Goal: Communication & Community: Ask a question

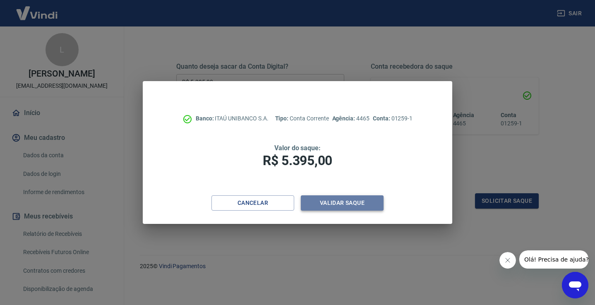
click at [345, 204] on button "Validar saque" at bounding box center [342, 202] width 83 height 15
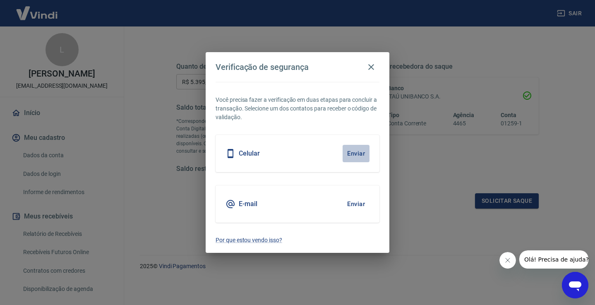
click at [354, 156] on button "Enviar" at bounding box center [356, 153] width 27 height 17
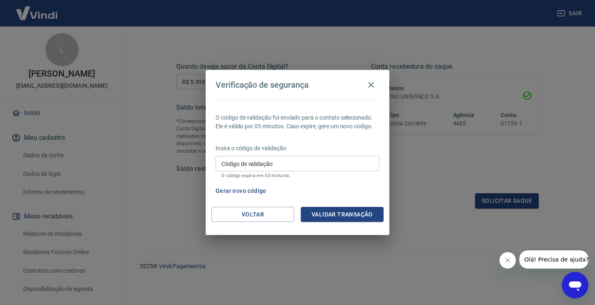
click at [545, 259] on span "Olá! Precisa de ajuda?" at bounding box center [556, 259] width 65 height 7
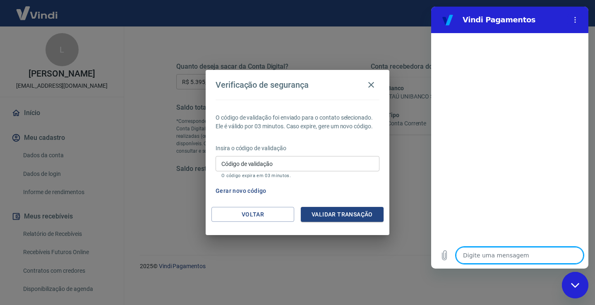
click at [500, 252] on textarea at bounding box center [519, 255] width 127 height 17
type textarea "c"
type textarea "x"
type textarea "b"
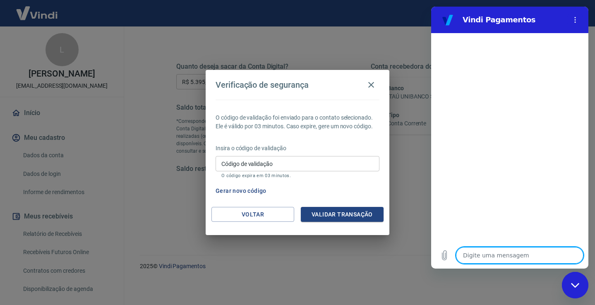
type textarea "x"
type textarea "bo"
type textarea "x"
type textarea "bom"
type textarea "x"
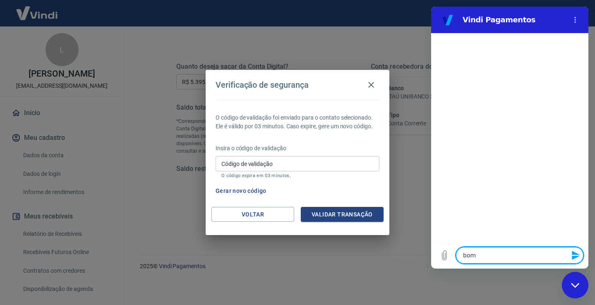
type textarea "bom"
type textarea "x"
type textarea "bom d"
type textarea "x"
type textarea "bom di"
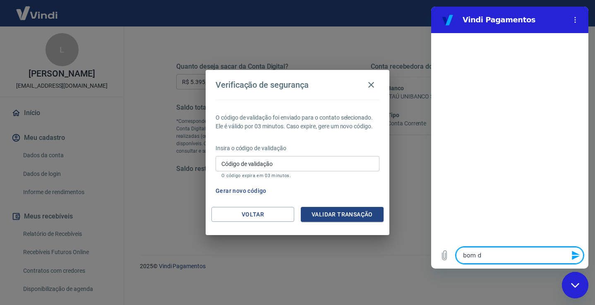
type textarea "x"
type textarea "bom dia"
type textarea "x"
type textarea "bom dia"
type textarea "x"
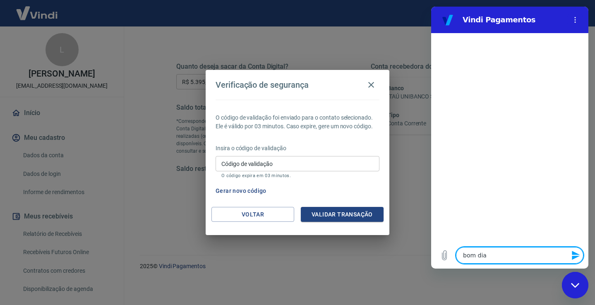
type textarea "bom dia o"
type textarea "x"
type textarea "bom dia o"
type textarea "x"
type textarea "bom dia o c"
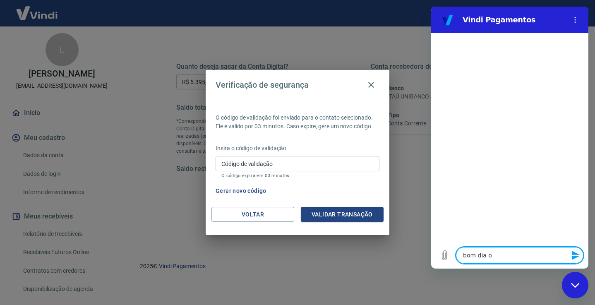
type textarea "x"
type textarea "bom dia o co"
type textarea "x"
type textarea "bom dia o cod"
type textarea "x"
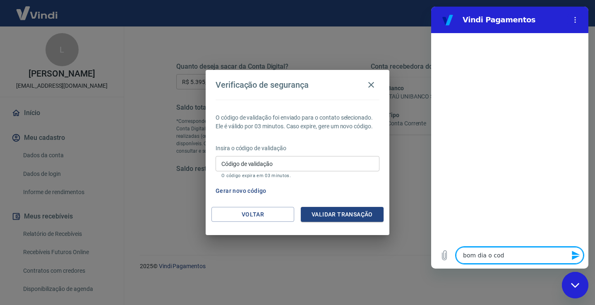
type textarea "bom dia o codi"
type textarea "x"
type textarea "bom dia o codig"
type textarea "x"
type textarea "bom dia o codigo"
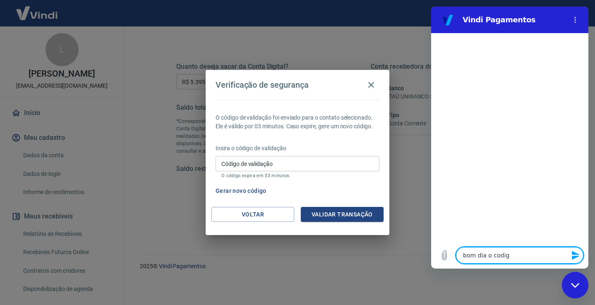
type textarea "x"
type textarea "bom dia o código"
type textarea "x"
type textarea "bom dia o código d"
type textarea "x"
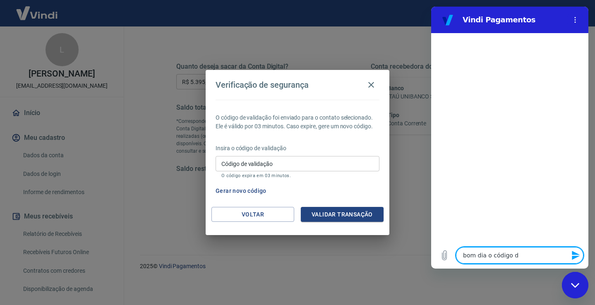
type textarea "bom dia o código de"
type textarea "x"
type textarea "bom dia o código de"
type textarea "x"
type textarea "bom dia o código de v"
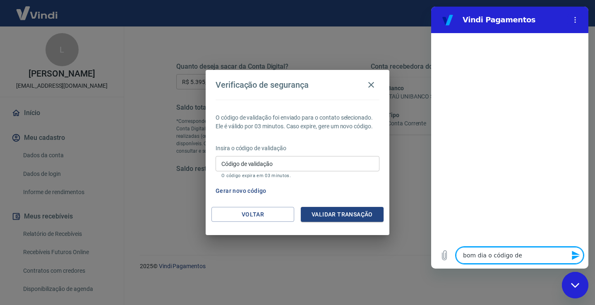
type textarea "x"
type textarea "bom dia o código de va"
type textarea "x"
type textarea "bom dia o código de val"
type textarea "x"
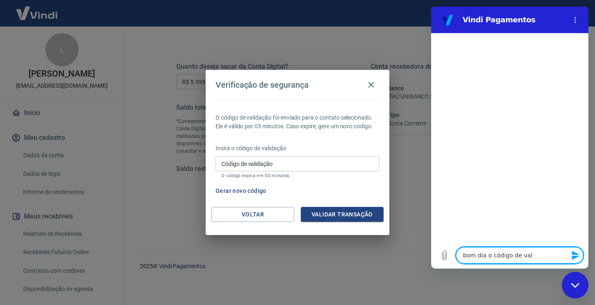
type textarea "bom dia o código de vali"
type textarea "x"
type textarea "bom dia o código de valid"
type textarea "x"
type textarea "bom dia o código de valida"
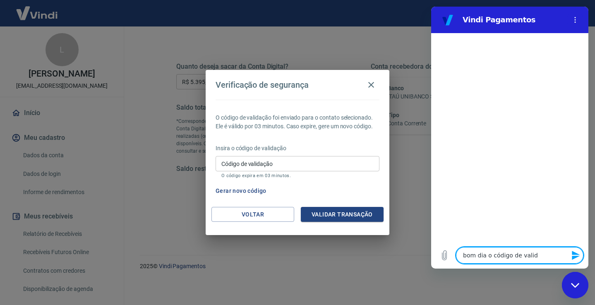
type textarea "x"
type textarea "bom dia o código de validac"
type textarea "x"
type textarea "bom dia o código de validaca"
type textarea "x"
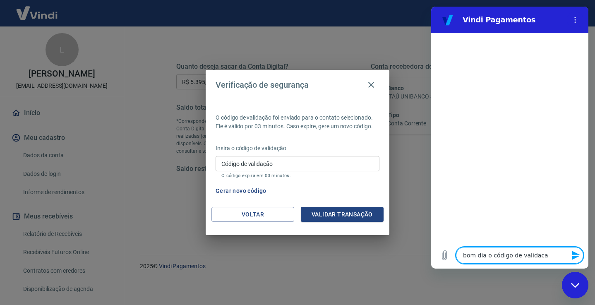
type textarea "bom dia o código de validacao"
type textarea "x"
type textarea "bom dia o código de validação"
type textarea "x"
type textarea "bom dia o código de validação n"
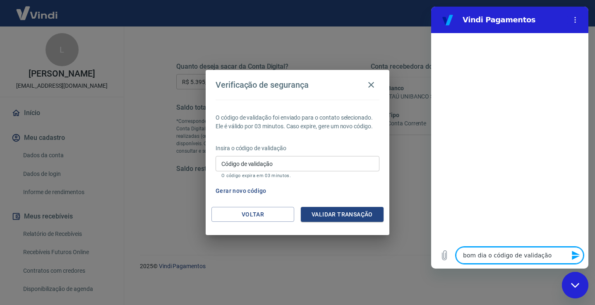
type textarea "x"
type textarea "bom dia o código de validação na"
type textarea "x"
type textarea "bom dia o código de validação nao"
type textarea "x"
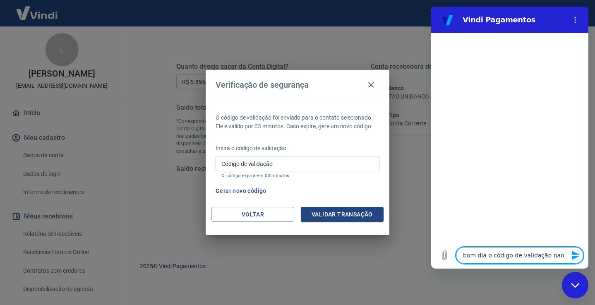
type textarea "bom dia o código de validação não"
type textarea "x"
type textarea "bom dia o código de validação não e"
type textarea "x"
type textarea "bom dia o código de validação não es"
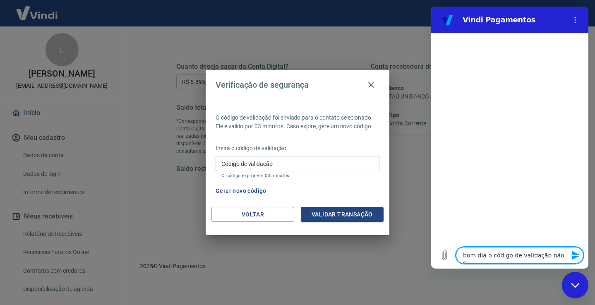
type textarea "x"
type textarea "bom dia o código de validação não est"
type textarea "x"
type textarea "bom dia o código de validação não esta"
type textarea "x"
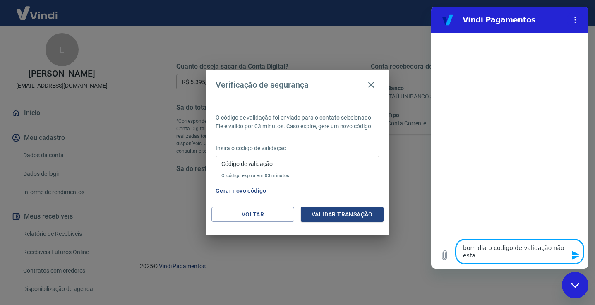
type textarea "bom dia o código de validação não esta"
type textarea "x"
type textarea "bom dia o código de validação não esta c"
type textarea "x"
type textarea "bom dia o código de validação não esta ch"
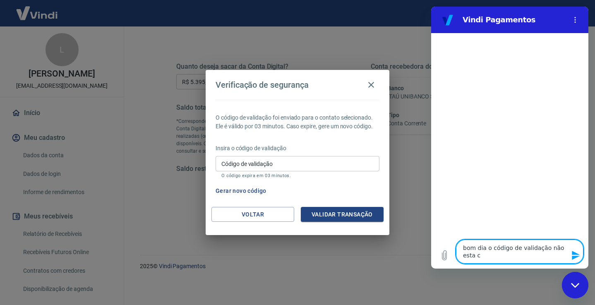
type textarea "x"
type textarea "bom dia o código de validação não esta che"
type textarea "x"
type textarea "bom dia o código de validação não esta cheg"
type textarea "x"
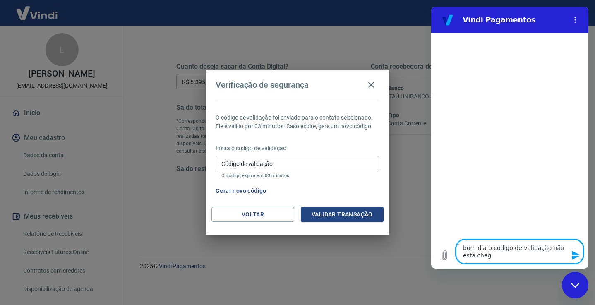
type textarea "bom dia o código de validação não esta chega"
type textarea "x"
type textarea "bom dia o código de validação não esta chegan"
type textarea "x"
type textarea "bom dia o código de validação não esta chegand"
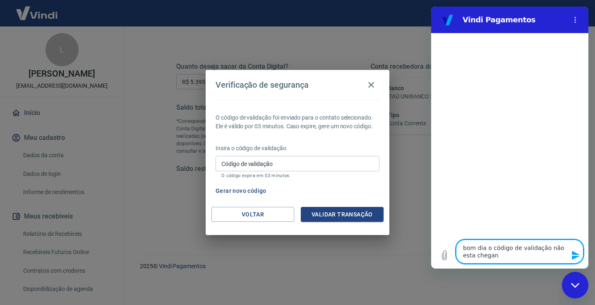
type textarea "x"
type textarea "bom dia o código de validação não esta chegando"
type textarea "x"
type textarea "bom dia o código de validação não esta chegando"
type textarea "x"
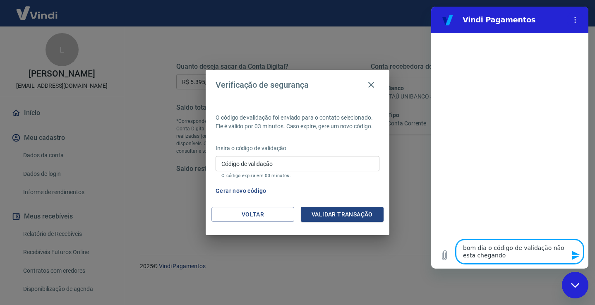
type textarea "bom dia o código de validação não esta chegando n"
type textarea "x"
type textarea "bom dia o código de validação não esta chegando no"
type textarea "x"
type textarea "bom dia o código de validação não esta chegando no"
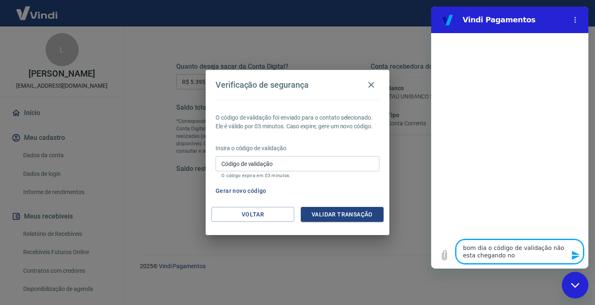
type textarea "x"
type textarea "bom dia o código de validação não esta chegando no c"
type textarea "x"
type textarea "bom dia o código de validação não esta chegando no ce"
type textarea "x"
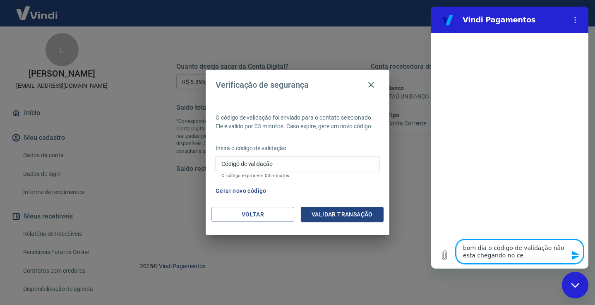
type textarea "bom dia o código de validação não esta chegando no cel"
type textarea "x"
type textarea "bom dia o código de validação não esta chegando no celu"
type textarea "x"
type textarea "bom dia o código de validação não esta chegando no celul"
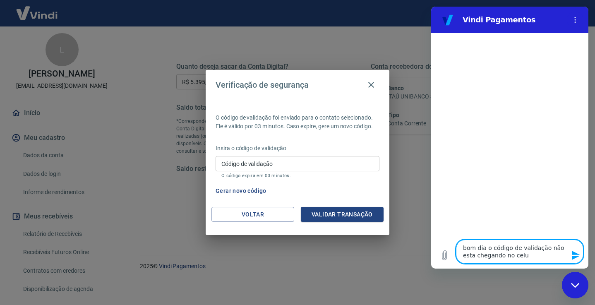
type textarea "x"
type textarea "bom dia o código de validação não esta chegando no celula"
type textarea "x"
type textarea "bom dia o código de validação não esta chegando no celular"
type textarea "x"
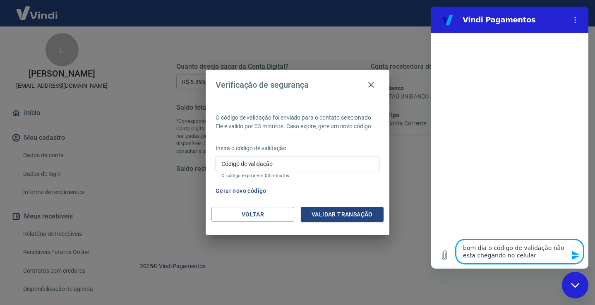
type textarea "bom dia o código de validação não esta chegando no celular"
type textarea "x"
type textarea "bom dia o código de validação não esta chegando no celular e"
type textarea "x"
type textarea "bom dia o código de validação não esta chegando no celular e"
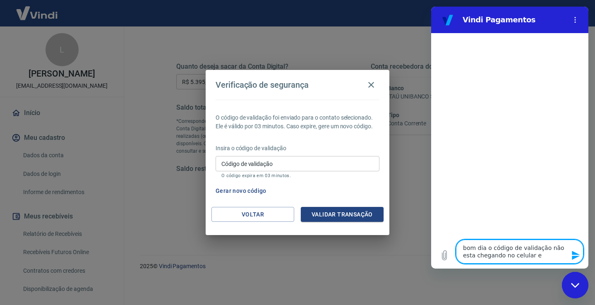
type textarea "x"
type textarea "bom dia o código de validação não esta chegando no celular e e"
type textarea "x"
type textarea "bom dia o código de validação não esta chegando no celular e e"
type textarea "x"
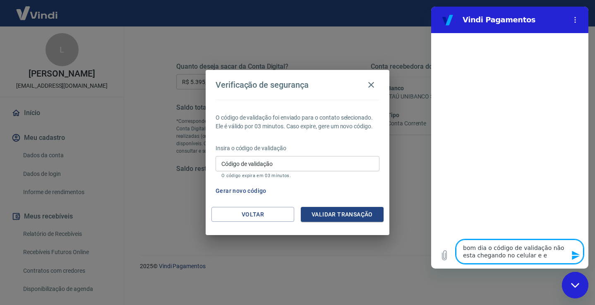
type textarea "bom dia o código de validação não esta chegando no celular e e c"
type textarea "x"
type textarea "bom dia o código de validação não esta chegando no celular e e co"
type textarea "x"
type textarea "bom dia o código de validação não esta chegando no celular e e con"
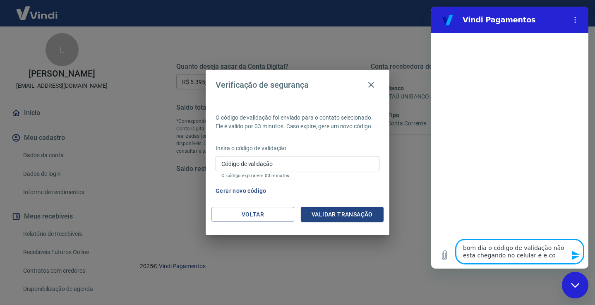
type textarea "x"
type textarea "bom dia o código de validação não esta chegando no celular e e cont"
type textarea "x"
type textarea "bom dia o código de validação não esta chegando no celular e e conta"
type textarea "x"
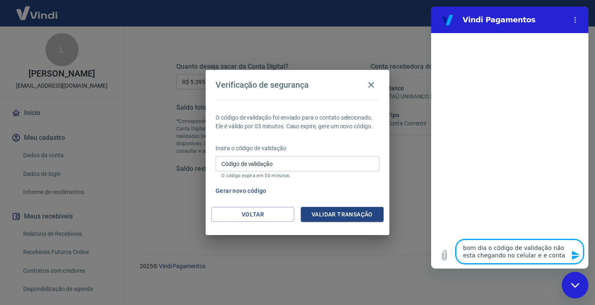
type textarea "bom dia o código de validação não esta chegando no celular e e contag"
type textarea "x"
type textarea "bom dia o código de validação não esta chegando no celular e e contage"
type textarea "x"
type textarea "bom dia o código de validação não esta chegando no celular e e contagem"
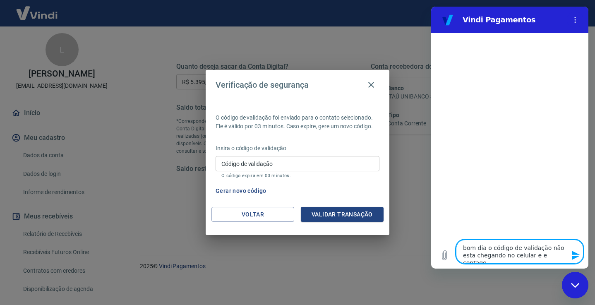
type textarea "x"
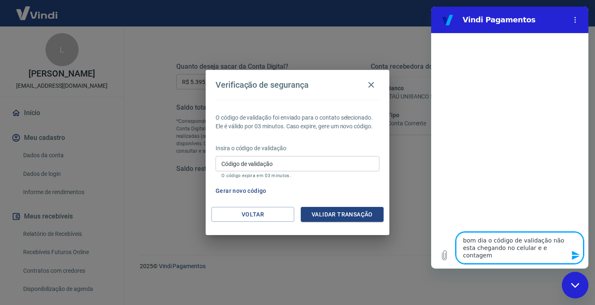
type textarea "bom dia o código de validação não esta chegando no celular e e contagem"
type textarea "x"
type textarea "bom dia o código de validação não esta chegando no celular e e contagem d"
type textarea "x"
type textarea "bom dia o código de validação não esta chegando no celular e e contagem de"
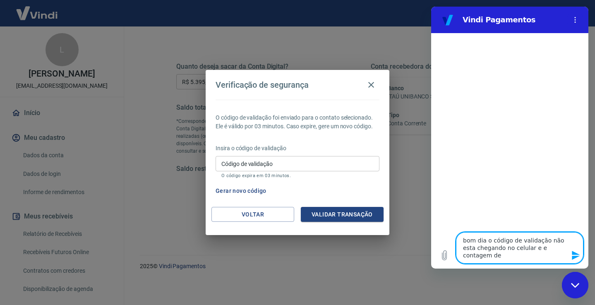
type textarea "x"
type textarea "bom dia o código de validação não esta chegando no celular e e contagem de"
type textarea "x"
type textarea "bom dia o código de validação não esta chegando no celular e e contagem de 3"
type textarea "x"
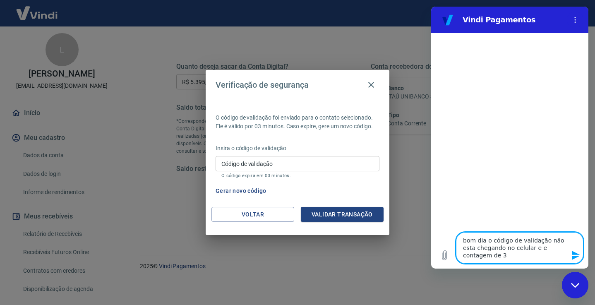
type textarea "bom dia o código de validação não esta chegando no celular e e contagem de 3"
type textarea "x"
type textarea "bom dia o código de validação não esta chegando no celular e e contagem de 3 m"
type textarea "x"
type textarea "bom dia o código de validação não esta chegando no celular e e contagem de 3 mi"
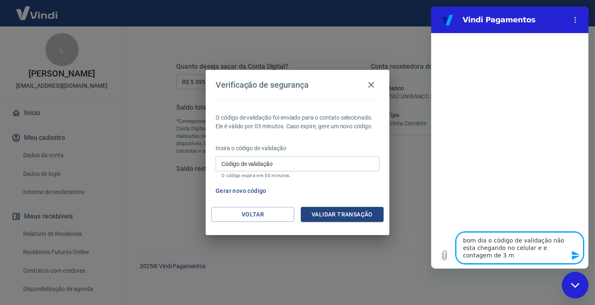
type textarea "x"
type textarea "bom dia o código de validação não esta chegando no celular e e contagem de 3 min"
type textarea "x"
type textarea "bom dia o código de validação não esta chegando no celular e e contagem de 3 mi…"
type textarea "x"
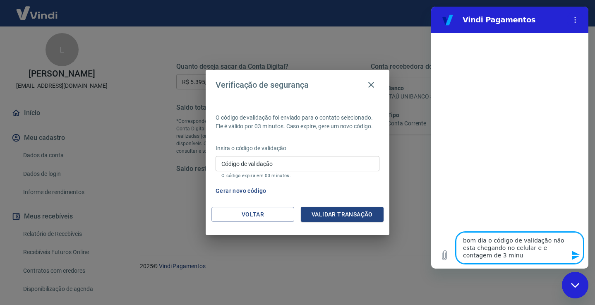
type textarea "bom dia o código de validação não esta chegando no celular e e contagem de 3 mi…"
type textarea "x"
type textarea "bom dia o código de validação não esta chegando no celular e e contagem de 3 mi…"
type textarea "x"
type textarea "bom dia o código de validação não esta chegando no celular e e contagem de 3 mi…"
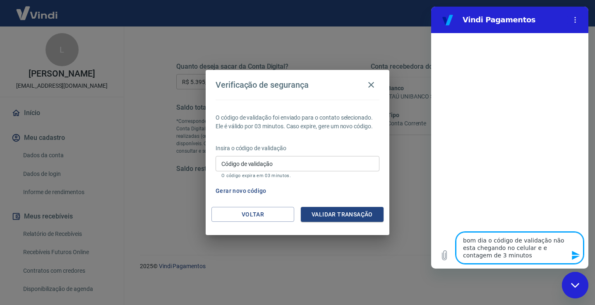
type textarea "x"
type textarea "bom dia o código de validação não esta chegando no celular e e contagem de 3 mi…"
type textarea "x"
type textarea "bom dia o código de validação não esta chegando no celular e e contagem de 3 mi…"
type textarea "x"
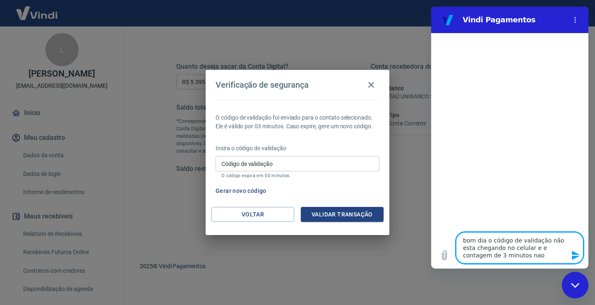
type textarea "bom dia o código de validação não esta chegando no celular e e contagem de 3 mi…"
type textarea "x"
type textarea "bom dia o código de validação não esta chegando no celular e e contagem de 3 mi…"
type textarea "x"
type textarea "bom dia o código de validação não esta chegando no celular e e contagem de 3 mi…"
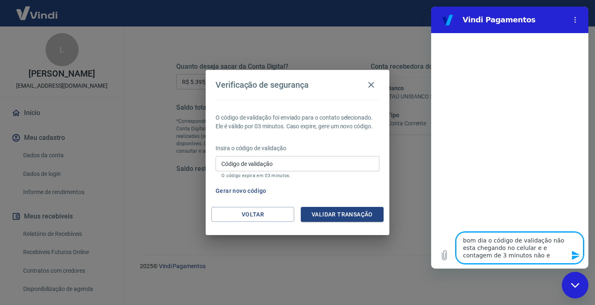
type textarea "x"
type textarea "bom dia o código de validação não esta chegando no celular e e contagem de 3 mi…"
type textarea "x"
type textarea "bom dia o código de validação não esta chegando no celular e e contagem de 3 mi…"
type textarea "x"
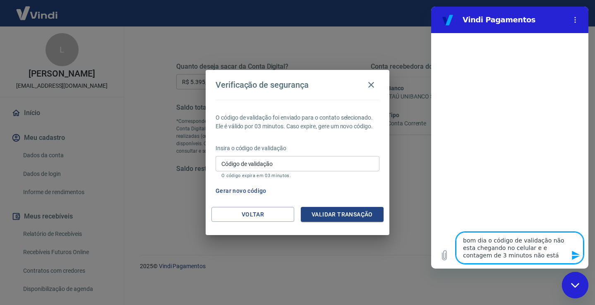
type textarea "bom dia o código de validação não esta chegando no celular e e contagem de 3 mi…"
type textarea "x"
type textarea "bom dia o código de validação não esta chegando no celular e e contagem de 3 mi…"
type textarea "x"
type textarea "bom dia o código de validação não esta chegando no celular e e contagem de 3 mi…"
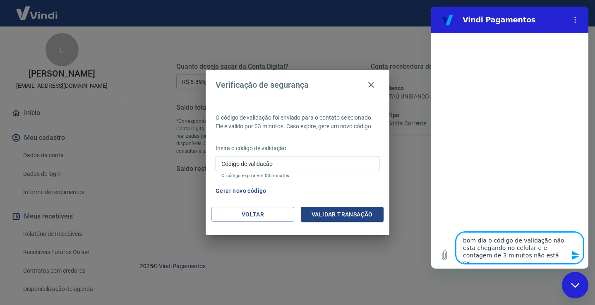
type textarea "x"
type textarea "bom dia o código de validação não esta chegando no celular e e contagem de 3 mi…"
type textarea "x"
type textarea "bom dia o código de validação não esta chegando no celular e e contagem de 3 mi…"
type textarea "x"
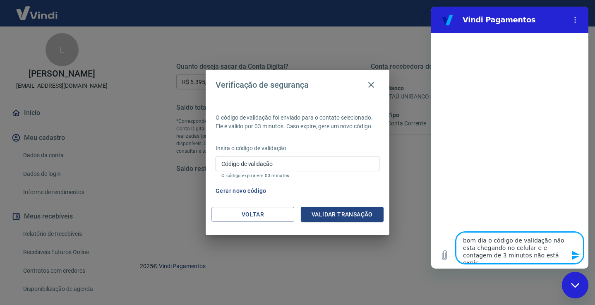
type textarea "bom dia o código de validação não esta chegando no celular e e contagem de 3 mi…"
type textarea "x"
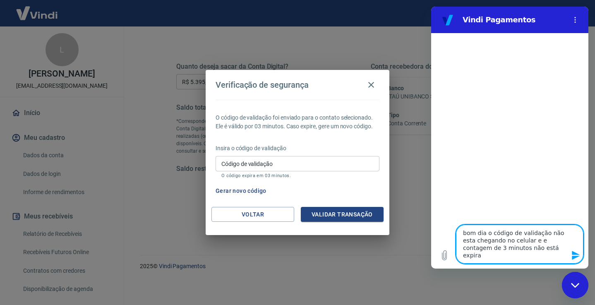
type textarea "bom dia o código de validação não esta chegando no celular e e contagem de 3 mi…"
type textarea "x"
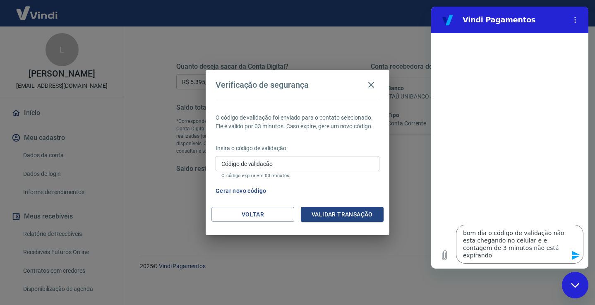
click at [578, 256] on icon "Enviar mensagem" at bounding box center [576, 255] width 8 height 9
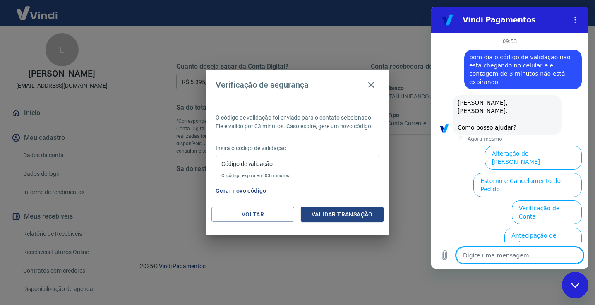
scroll to position [57, 0]
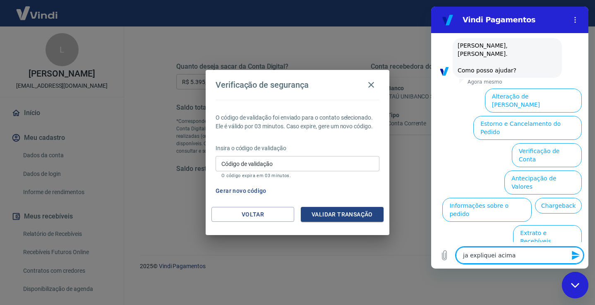
click at [573, 258] on icon "Enviar mensagem" at bounding box center [576, 255] width 8 height 9
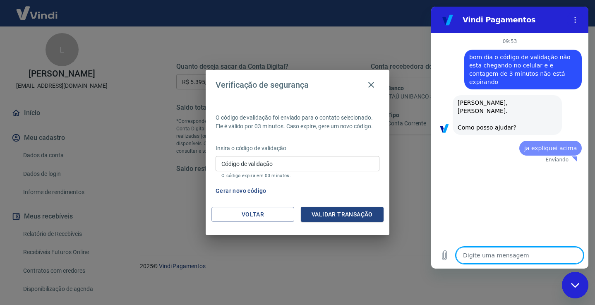
scroll to position [0, 0]
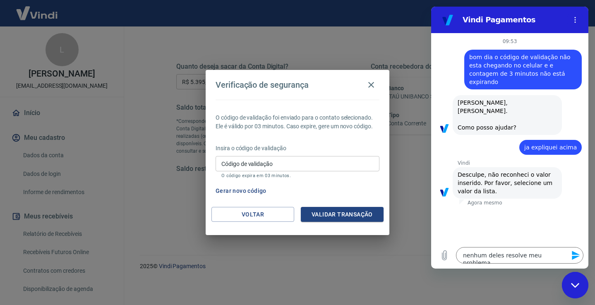
click at [576, 255] on icon "Enviar mensagem" at bounding box center [576, 255] width 10 height 10
